Goal: Information Seeking & Learning: Learn about a topic

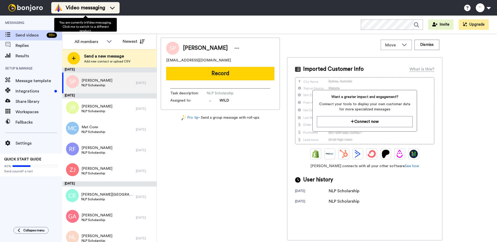
click at [92, 6] on span "Video messaging" at bounding box center [85, 7] width 39 height 7
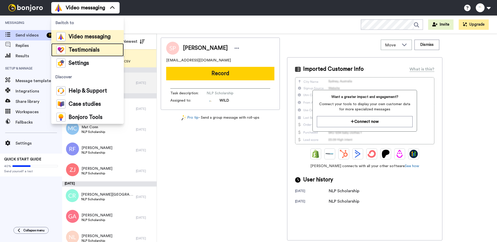
click at [82, 48] on span "Testimonials" at bounding box center [84, 49] width 31 height 5
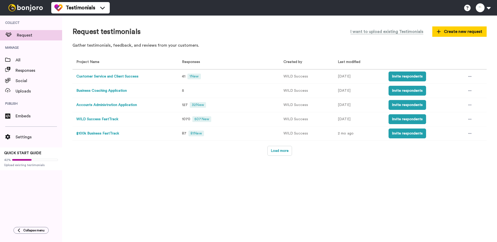
click at [108, 78] on button "Customer Service and Client Success" at bounding box center [107, 76] width 62 height 5
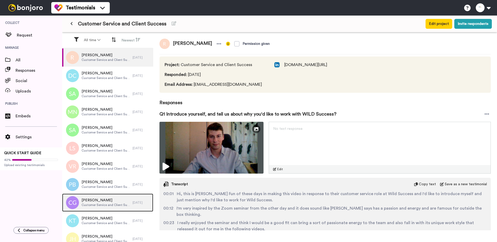
click at [101, 201] on span "[PERSON_NAME]" at bounding box center [106, 200] width 49 height 5
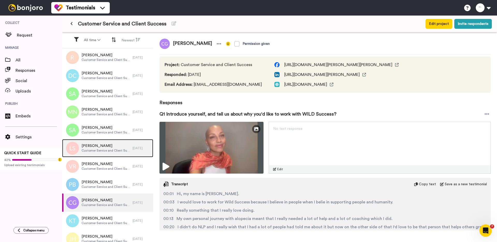
click at [101, 147] on span "Louise Stott" at bounding box center [106, 145] width 49 height 5
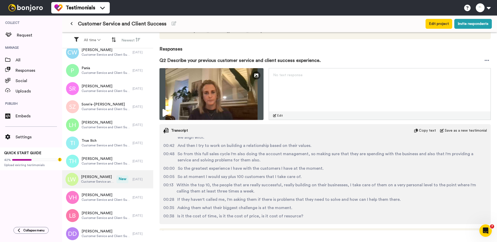
scroll to position [326, 0]
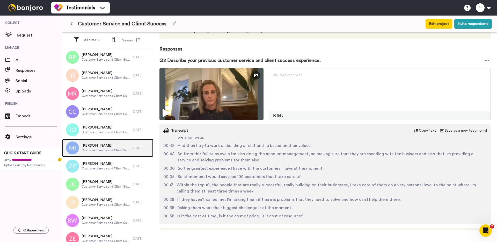
click at [104, 144] on span "Melissa Ingram" at bounding box center [106, 145] width 49 height 5
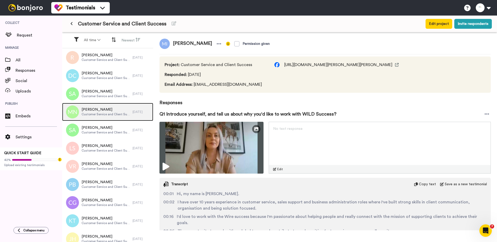
click at [108, 107] on span "Mia Nicolazzo" at bounding box center [106, 109] width 49 height 5
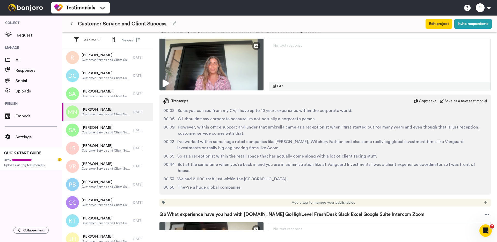
scroll to position [417, 0]
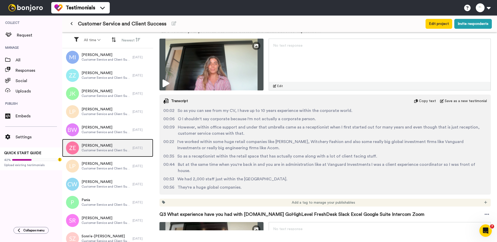
click at [96, 148] on span "Customer Service and Client Success" at bounding box center [106, 150] width 49 height 4
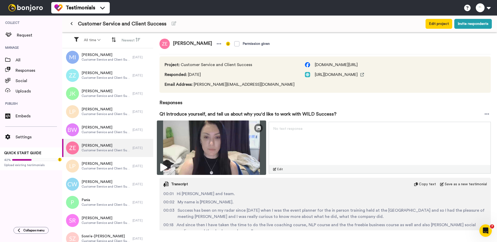
click at [183, 147] on img at bounding box center [211, 147] width 109 height 54
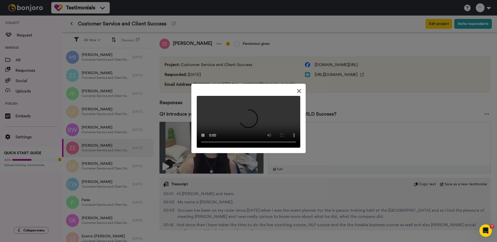
click at [181, 62] on div at bounding box center [248, 121] width 497 height 242
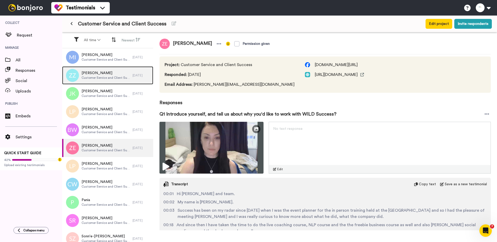
click at [100, 74] on span "Zerlina Zsolczay" at bounding box center [106, 72] width 49 height 5
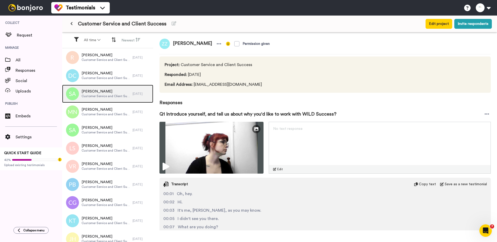
click at [99, 90] on span "Stacey Allison" at bounding box center [106, 91] width 49 height 5
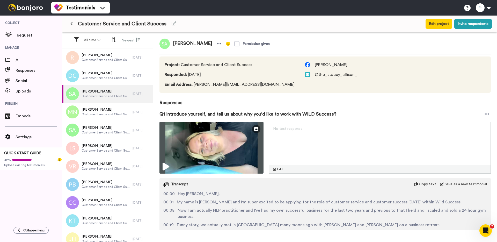
scroll to position [490, 0]
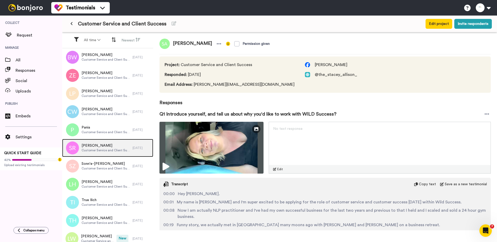
click at [103, 148] on span "Customer Service and Client Success" at bounding box center [106, 150] width 49 height 4
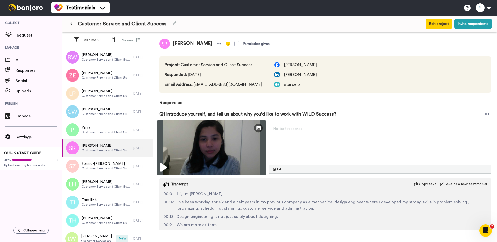
click at [187, 134] on img at bounding box center [211, 147] width 109 height 54
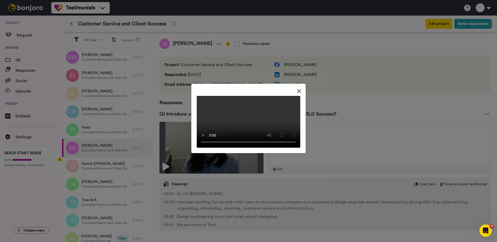
click at [178, 29] on div at bounding box center [248, 121] width 497 height 242
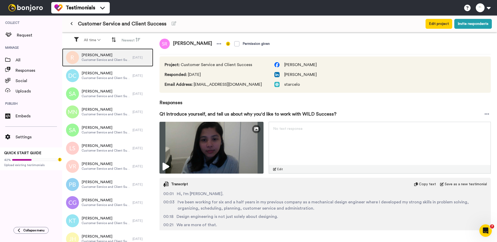
click at [106, 52] on div "Rees Customer Service and Client Success" at bounding box center [97, 57] width 70 height 18
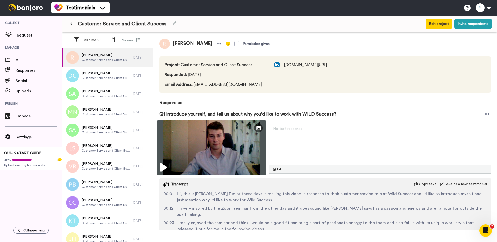
click at [180, 128] on img at bounding box center [211, 147] width 109 height 54
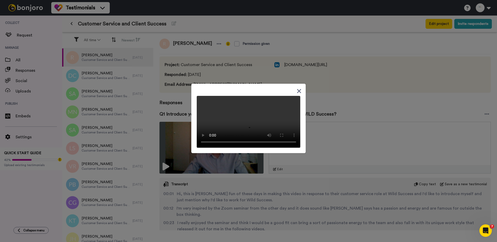
scroll to position [272, 0]
click at [92, 144] on div at bounding box center [248, 121] width 497 height 242
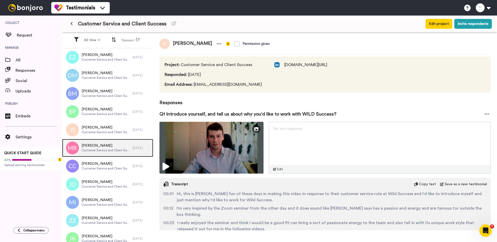
click at [92, 148] on span "Maisie Randall" at bounding box center [106, 145] width 49 height 5
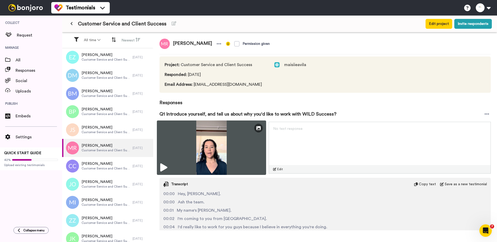
click at [177, 134] on img at bounding box center [211, 147] width 109 height 54
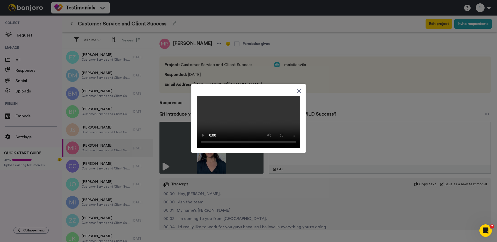
click at [191, 25] on div at bounding box center [248, 121] width 497 height 242
click at [176, 26] on div at bounding box center [248, 121] width 497 height 242
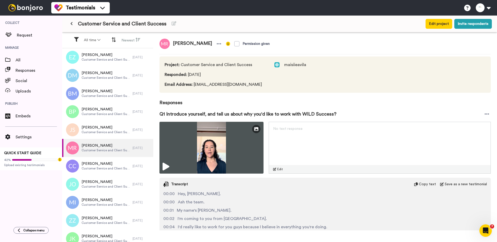
scroll to position [549, 0]
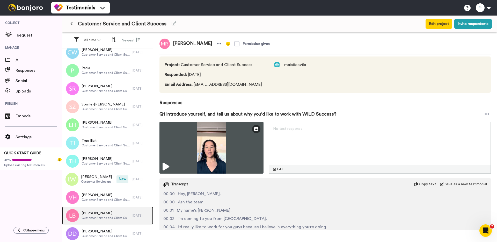
click at [107, 222] on div "Lochie Barnett Customer Service and Client Success" at bounding box center [97, 215] width 70 height 18
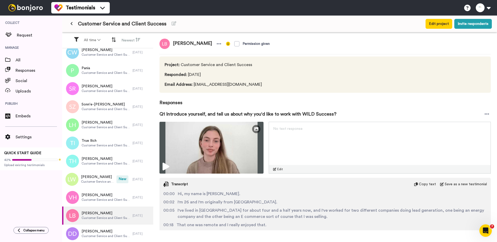
scroll to position [145, 0]
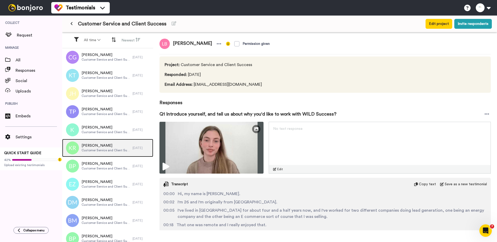
click at [112, 154] on div "Kirsty Rae Customer Service and Client Success" at bounding box center [97, 148] width 70 height 18
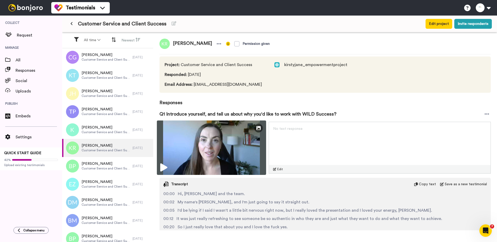
click at [168, 141] on img at bounding box center [211, 147] width 109 height 54
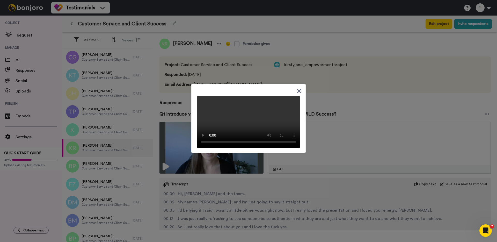
click at [202, 5] on div at bounding box center [248, 121] width 497 height 242
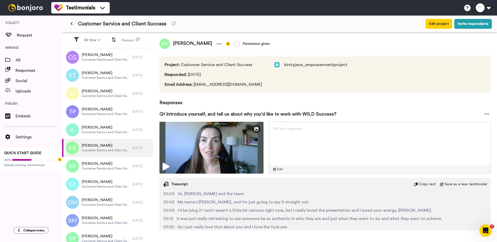
scroll to position [254, 0]
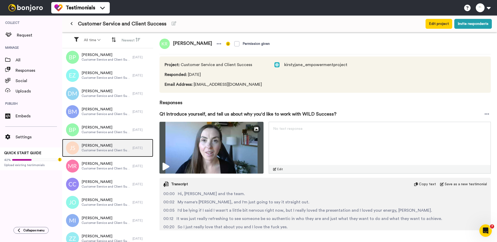
click at [100, 151] on span "Customer Service and Client Success" at bounding box center [106, 150] width 49 height 4
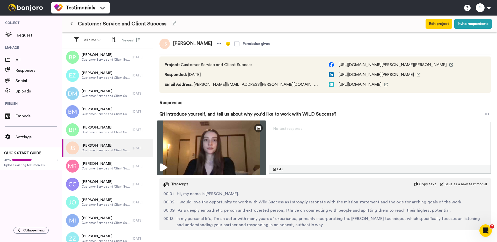
click at [182, 143] on img at bounding box center [211, 147] width 109 height 54
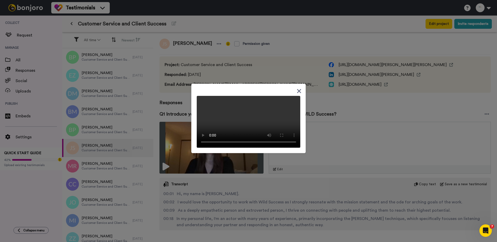
click at [198, 39] on div at bounding box center [248, 121] width 497 height 242
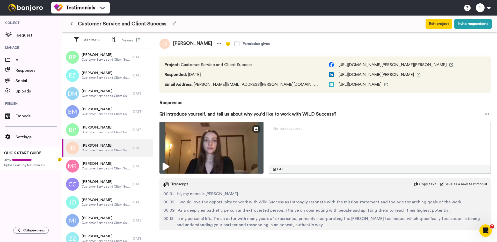
scroll to position [453, 0]
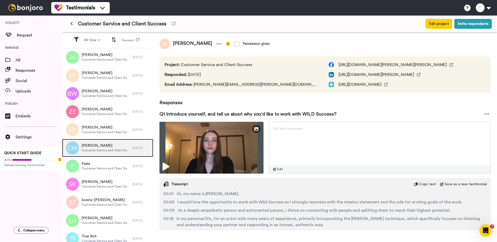
click at [95, 149] on span "Customer Service and Client Success" at bounding box center [106, 150] width 49 height 4
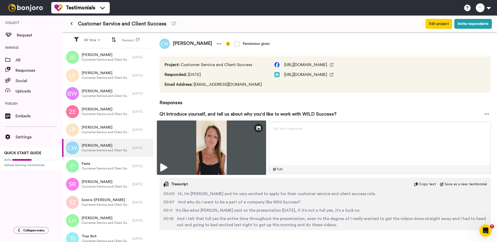
click at [188, 134] on img at bounding box center [211, 147] width 109 height 54
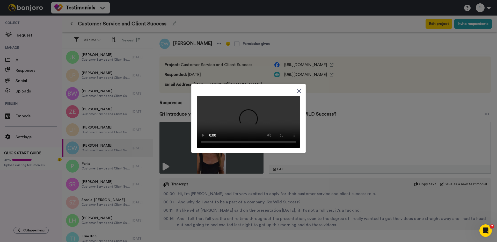
click at [162, 54] on div at bounding box center [248, 121] width 497 height 242
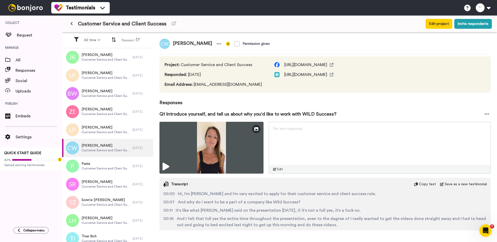
scroll to position [290, 0]
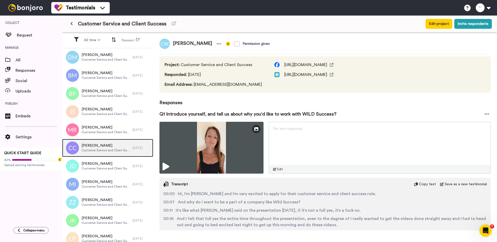
click at [101, 146] on span "Chloe Coventry" at bounding box center [106, 145] width 49 height 5
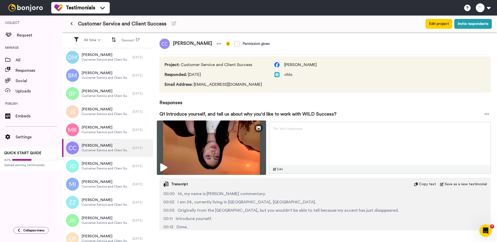
click at [187, 151] on img at bounding box center [211, 147] width 109 height 54
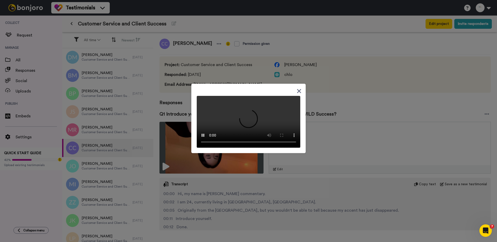
click at [174, 125] on div at bounding box center [248, 121] width 497 height 242
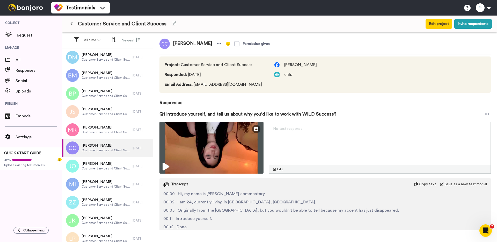
scroll to position [399, 0]
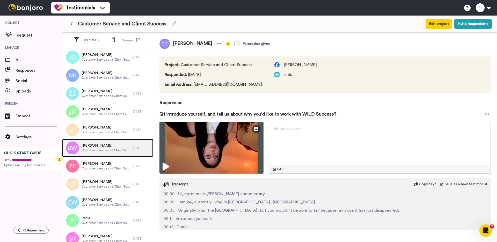
click at [109, 150] on span "Customer Service and Client Success" at bounding box center [106, 150] width 49 height 4
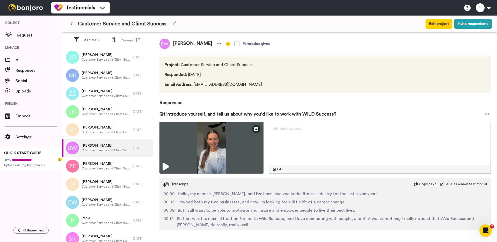
click at [245, 84] on span "Email Address : bonniewilliamson2002@gmail.com" at bounding box center [214, 84] width 99 height 6
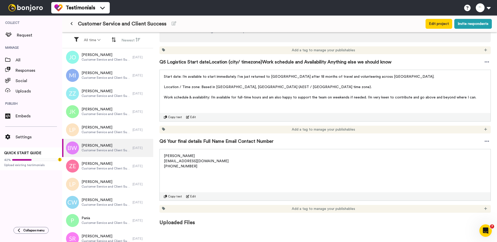
scroll to position [742, 0]
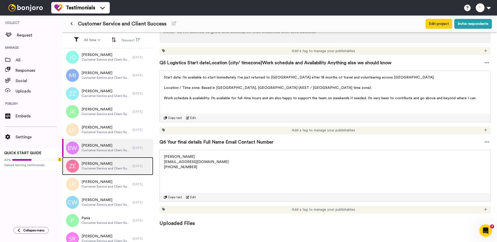
click at [103, 164] on span "Zoe Elman" at bounding box center [106, 163] width 49 height 5
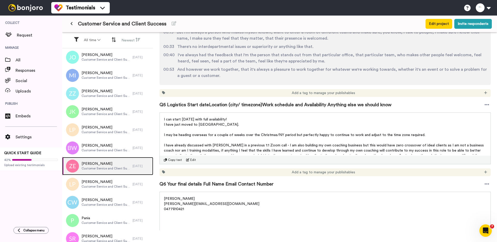
click at [111, 163] on span "Zoe Elman" at bounding box center [106, 163] width 49 height 5
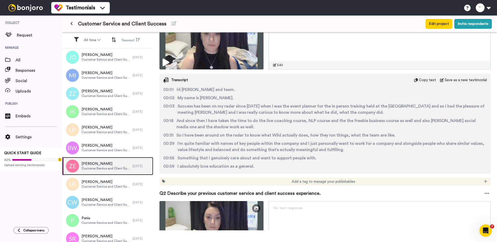
scroll to position [104, 0]
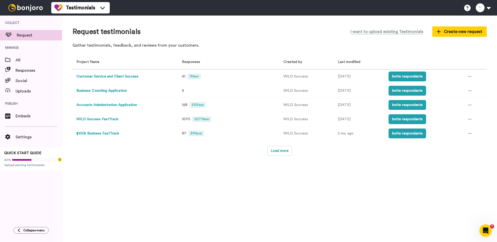
click at [113, 75] on button "Customer Service and Client Success" at bounding box center [107, 76] width 62 height 5
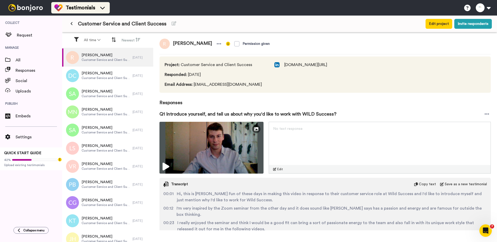
scroll to position [181, 0]
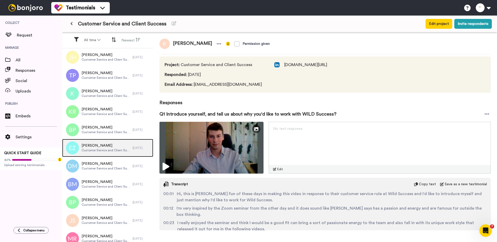
click at [95, 152] on div "[PERSON_NAME] Customer Service and Client Success" at bounding box center [106, 148] width 49 height 10
